Goal: Transaction & Acquisition: Purchase product/service

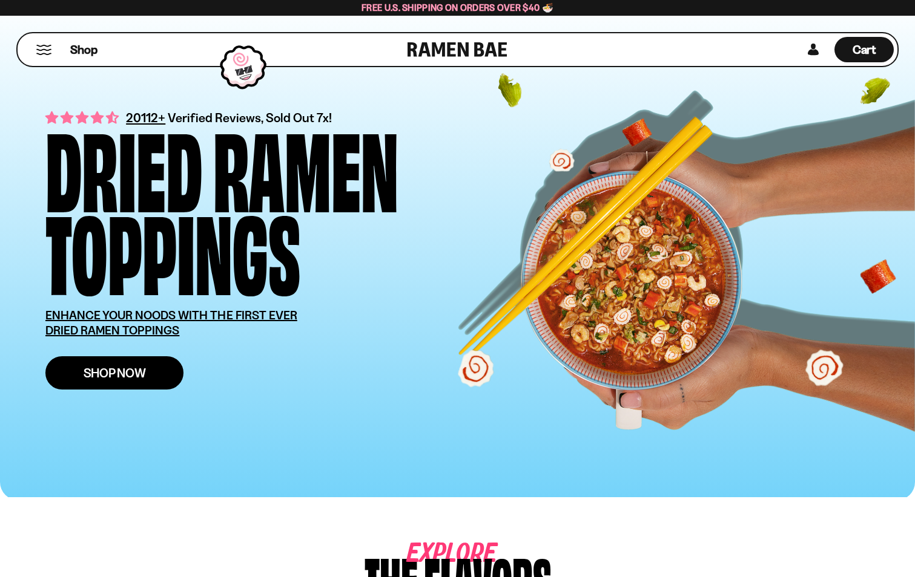
click at [114, 378] on span "Shop Now" at bounding box center [115, 373] width 62 height 13
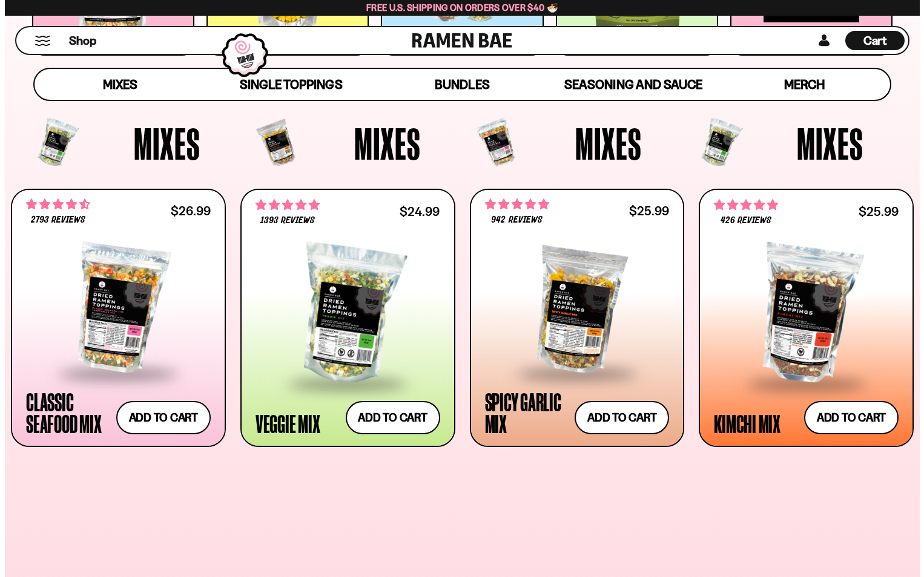
scroll to position [363, 0]
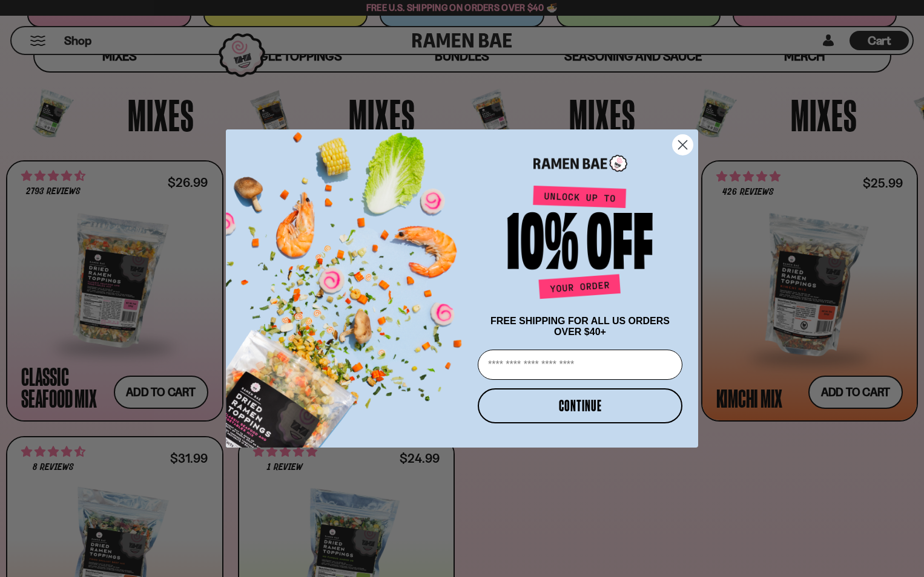
click at [679, 142] on circle "Close dialog" at bounding box center [682, 145] width 20 height 20
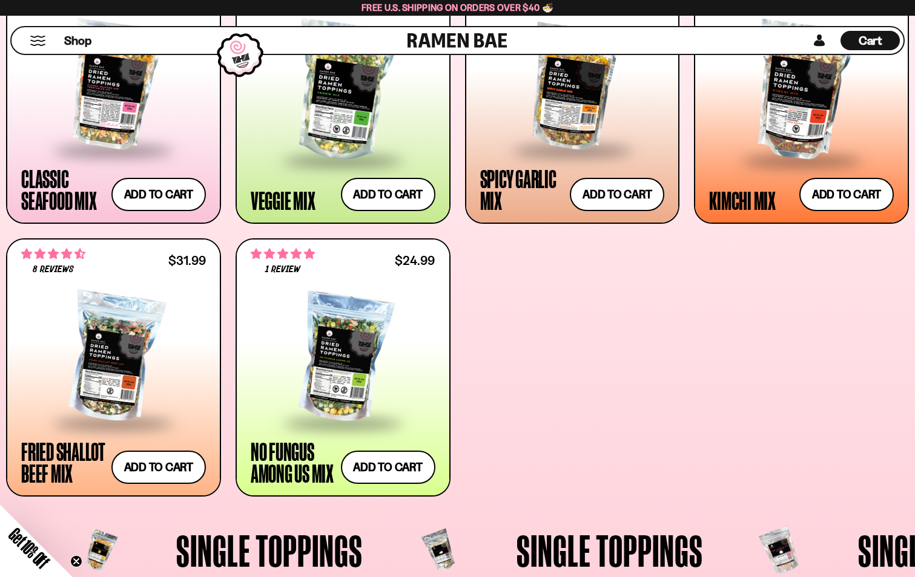
scroll to position [605, 0]
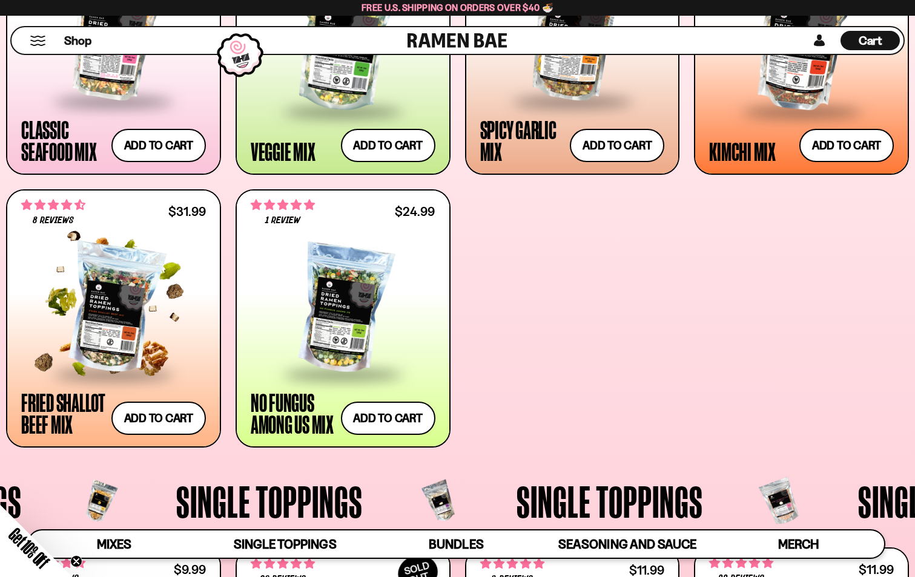
click at [91, 324] on div at bounding box center [113, 309] width 185 height 127
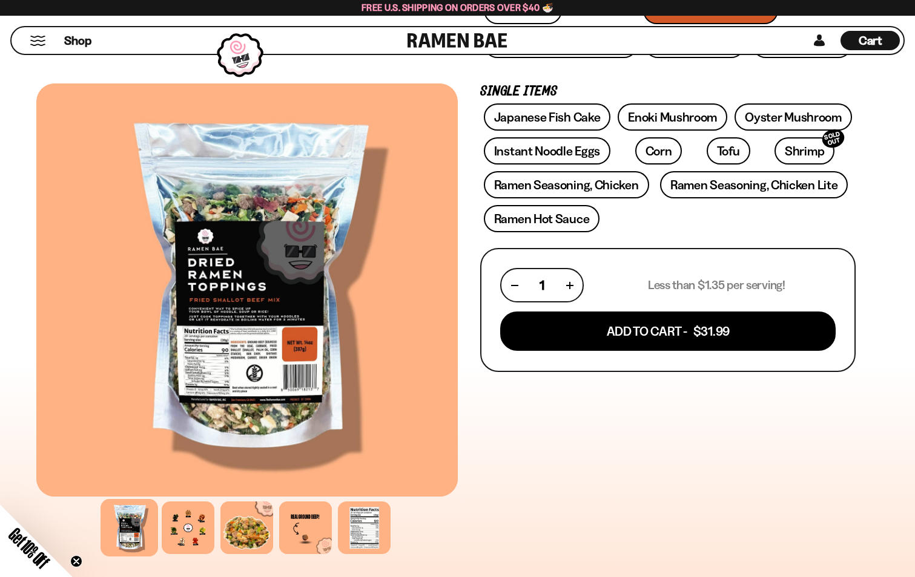
scroll to position [303, 0]
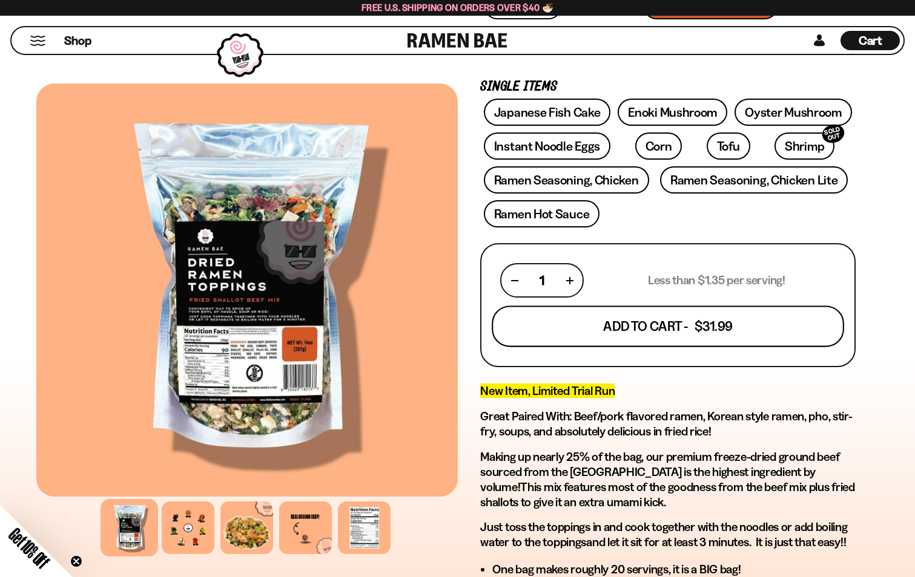
click at [675, 334] on button "Add To Cart - $31.99" at bounding box center [667, 326] width 352 height 41
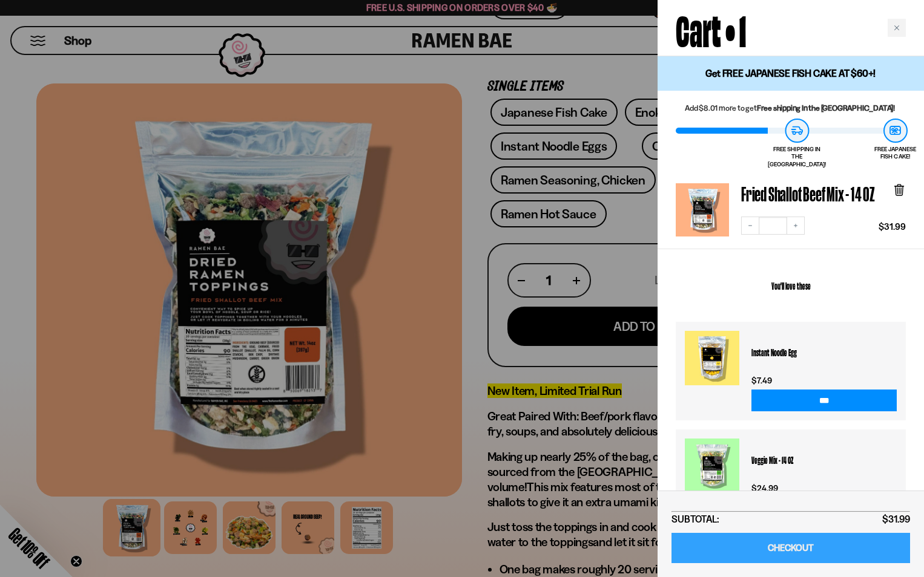
click at [804, 550] on link "CHECKOUT" at bounding box center [790, 548] width 238 height 31
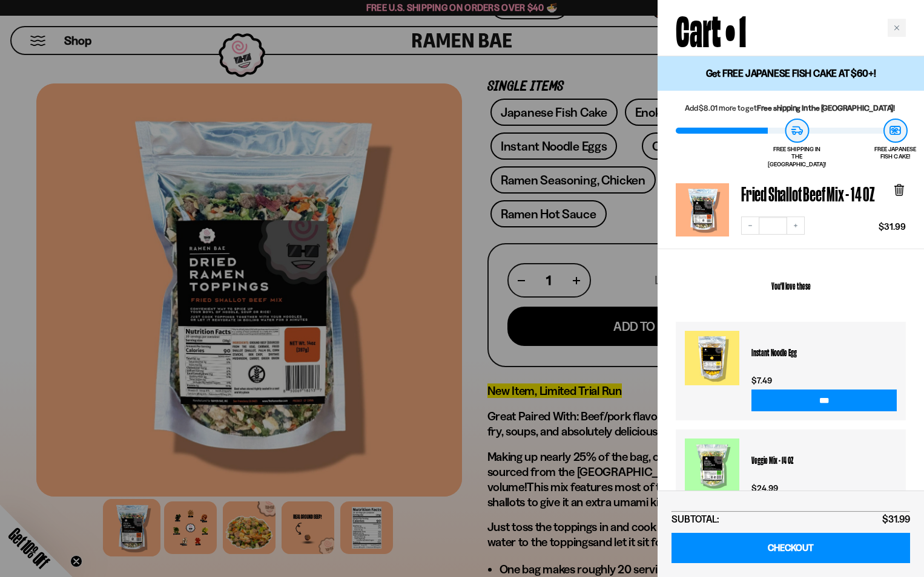
click at [436, 64] on div at bounding box center [462, 288] width 924 height 577
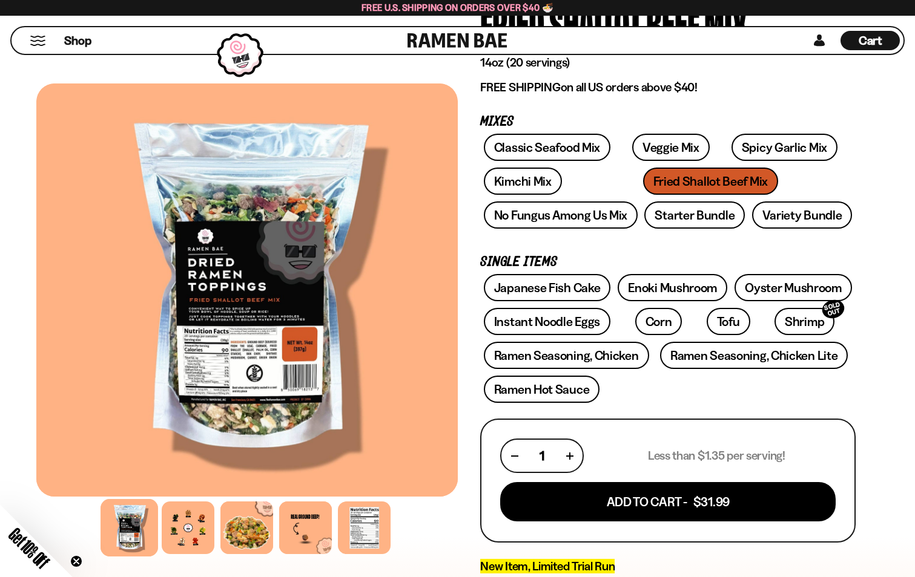
scroll to position [0, 0]
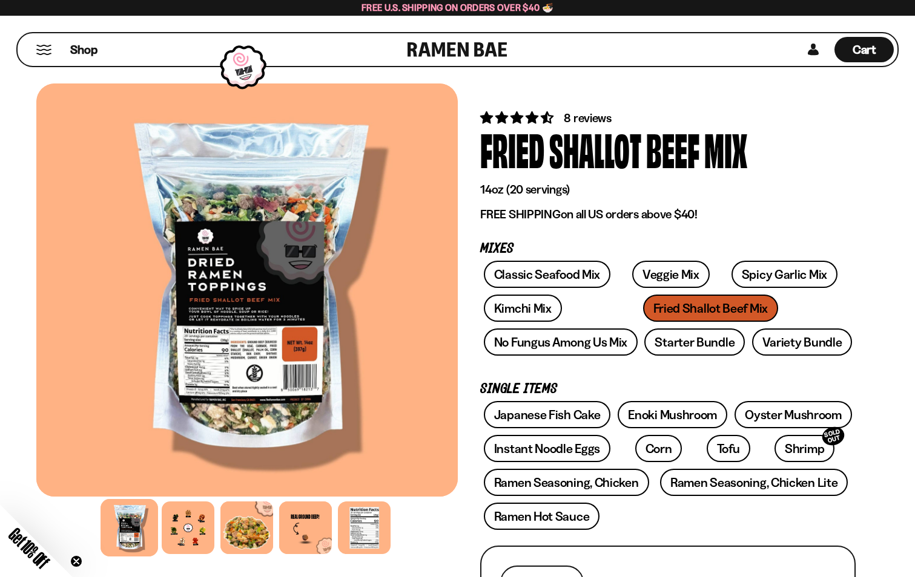
click at [66, 44] on div "Shop" at bounding box center [214, 49] width 386 height 33
click at [35, 54] on div "Shop" at bounding box center [214, 49] width 386 height 33
click at [40, 48] on button "Mobile Menu Trigger" at bounding box center [44, 50] width 16 height 10
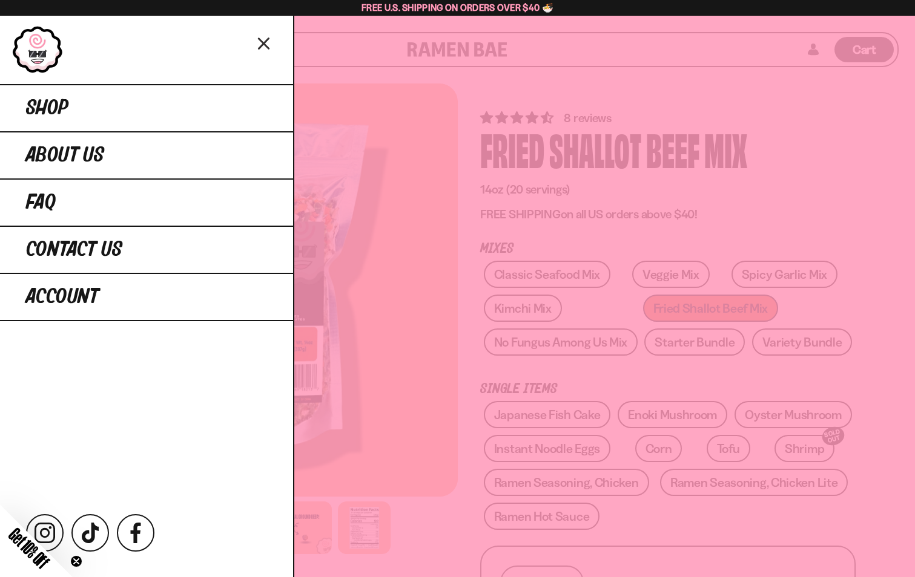
click at [36, 54] on link at bounding box center [37, 49] width 51 height 48
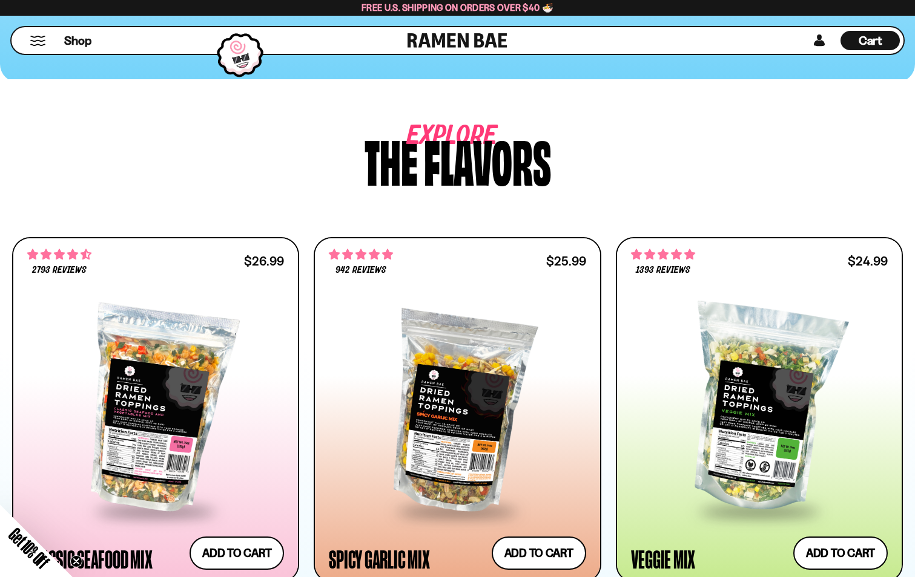
scroll to position [424, 0]
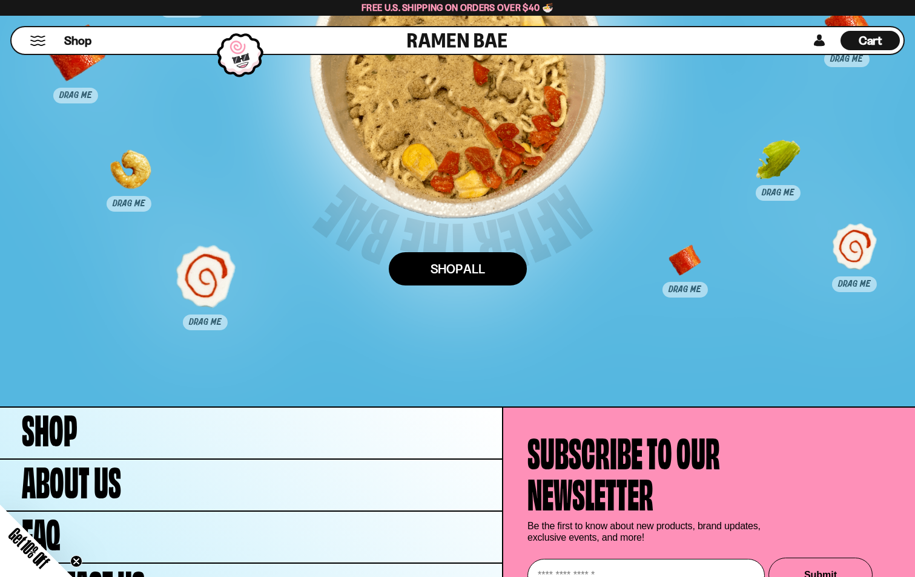
scroll to position [6094, 0]
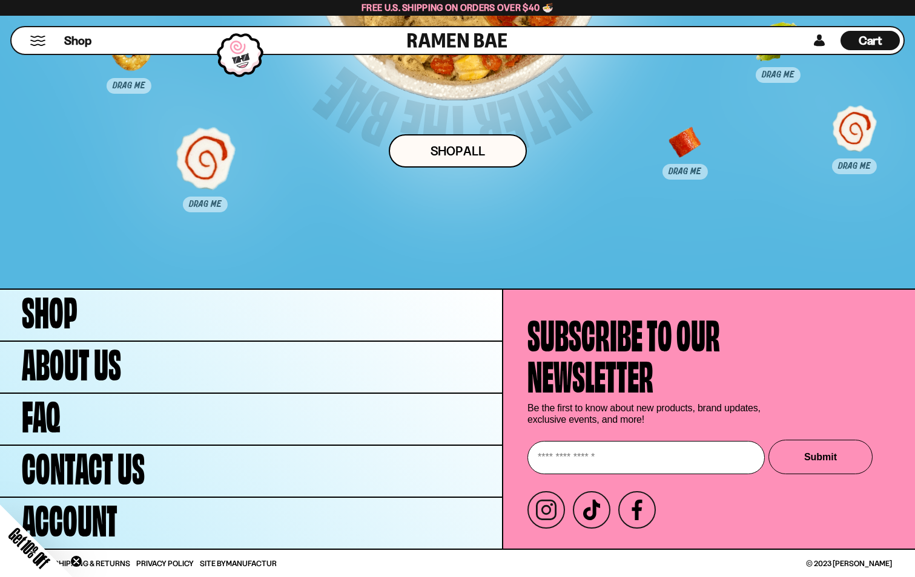
click at [872, 41] on span "Cart" at bounding box center [870, 40] width 24 height 15
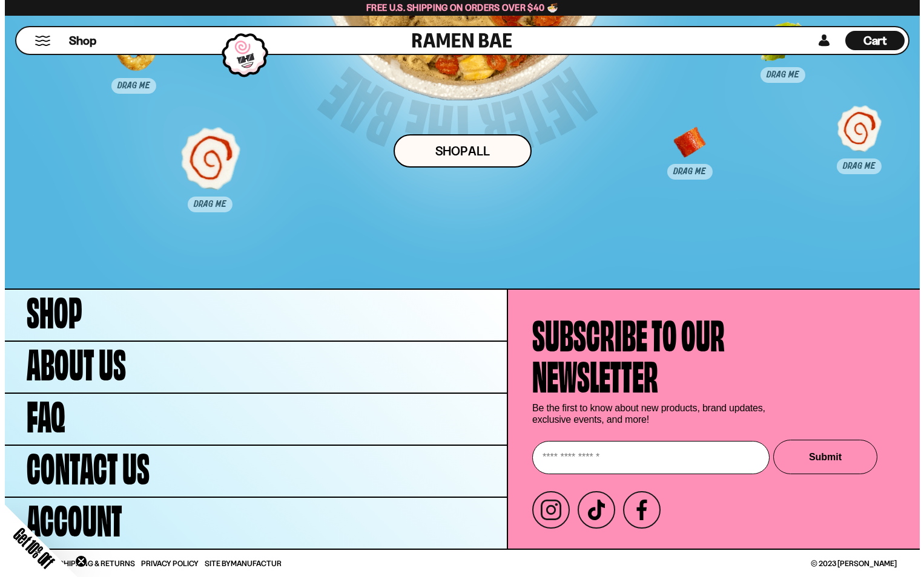
scroll to position [6129, 0]
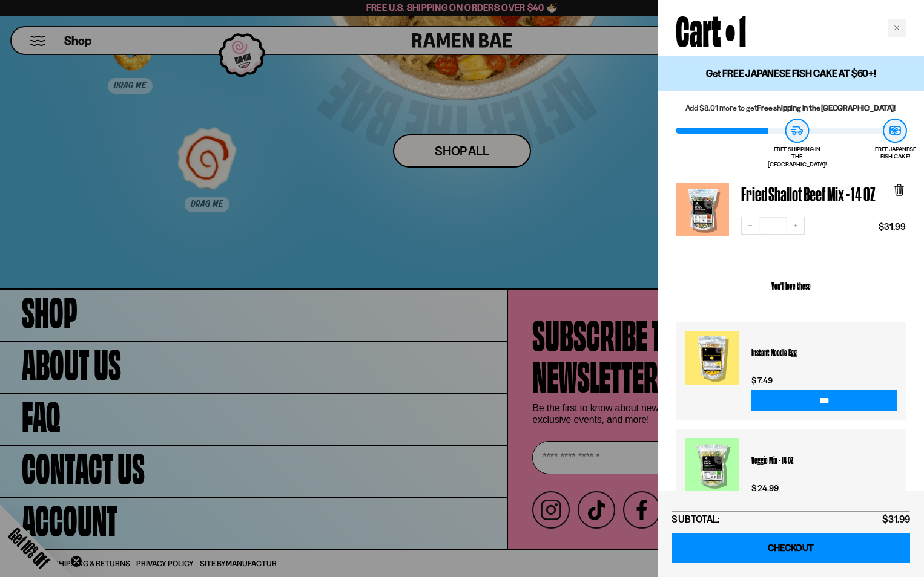
drag, startPoint x: 817, startPoint y: 545, endPoint x: 809, endPoint y: 539, distance: 10.8
click at [817, 545] on link "CHECKOUT" at bounding box center [790, 548] width 238 height 31
